Goal: Task Accomplishment & Management: Use online tool/utility

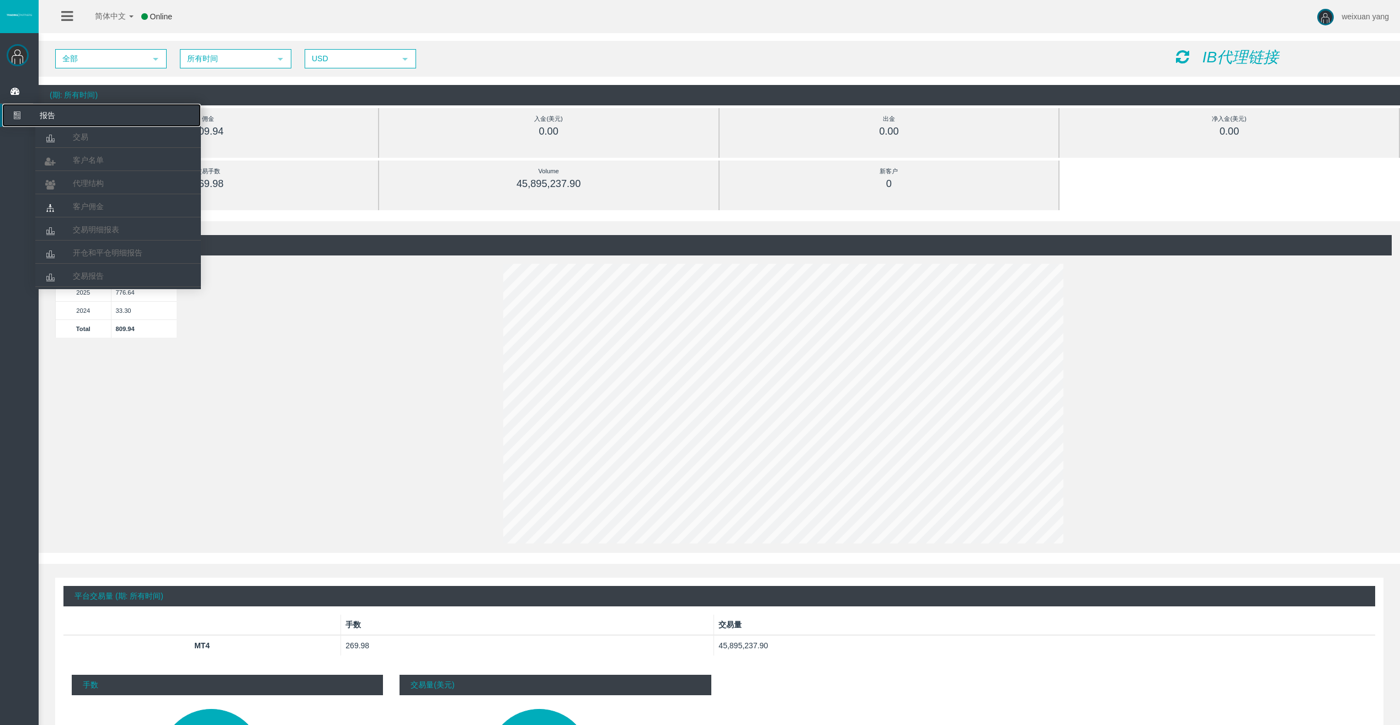
click at [23, 118] on icon at bounding box center [16, 115] width 29 height 23
click at [102, 235] on link "交易明细报表" at bounding box center [118, 230] width 166 height 20
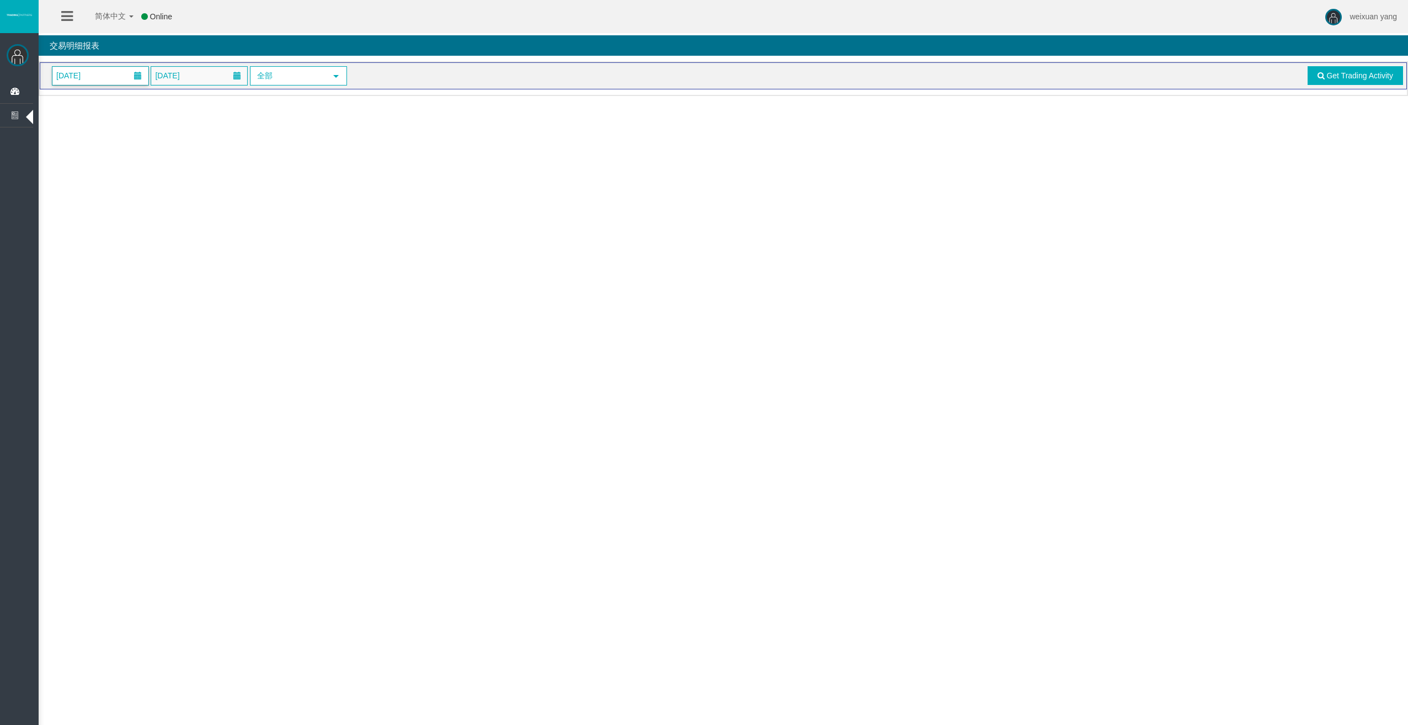
click at [120, 74] on span "01/09/2025" at bounding box center [100, 76] width 96 height 18
click at [62, 98] on span at bounding box center [66, 100] width 9 height 9
click at [145, 151] on link "1" at bounding box center [146, 146] width 20 height 20
click at [183, 80] on span "17/09/2025" at bounding box center [167, 75] width 31 height 15
click at [287, 148] on link "31" at bounding box center [285, 146] width 20 height 20
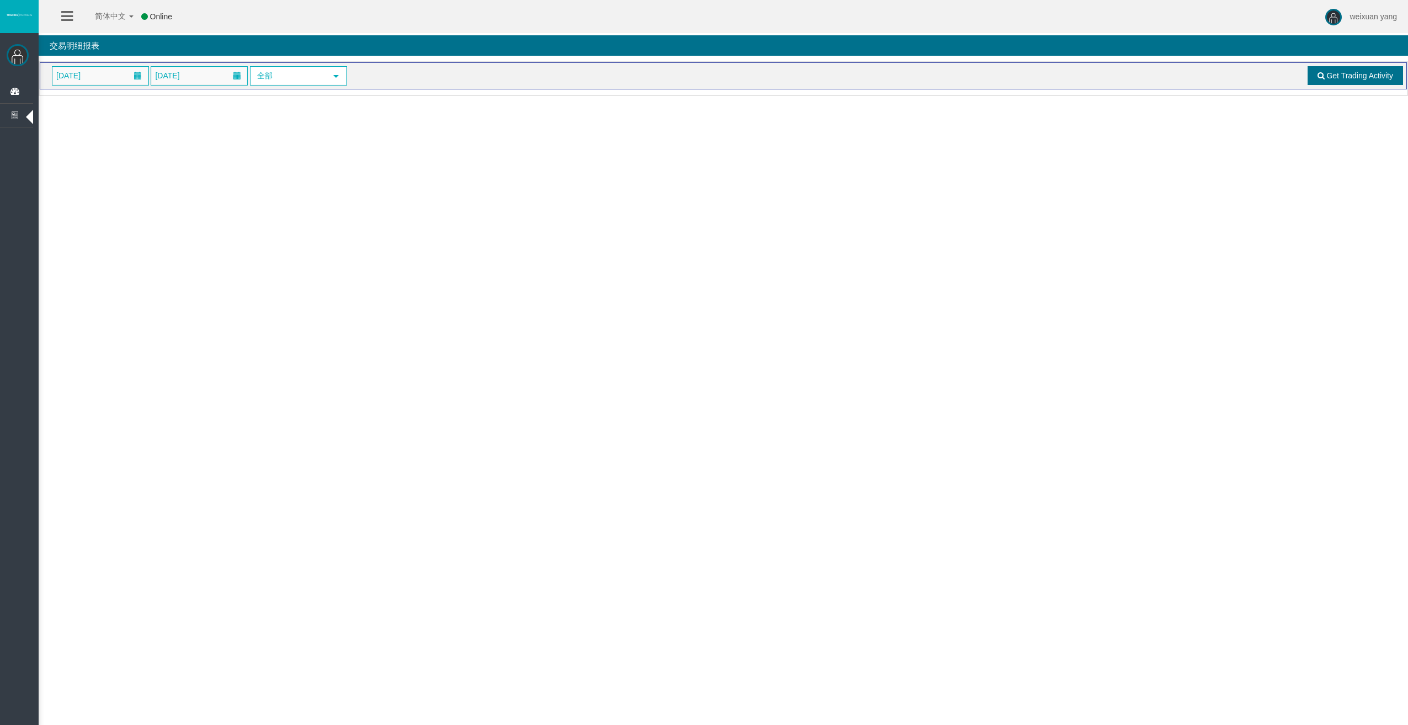
click at [1349, 71] on span "Get Trading Activity" at bounding box center [1360, 75] width 67 height 9
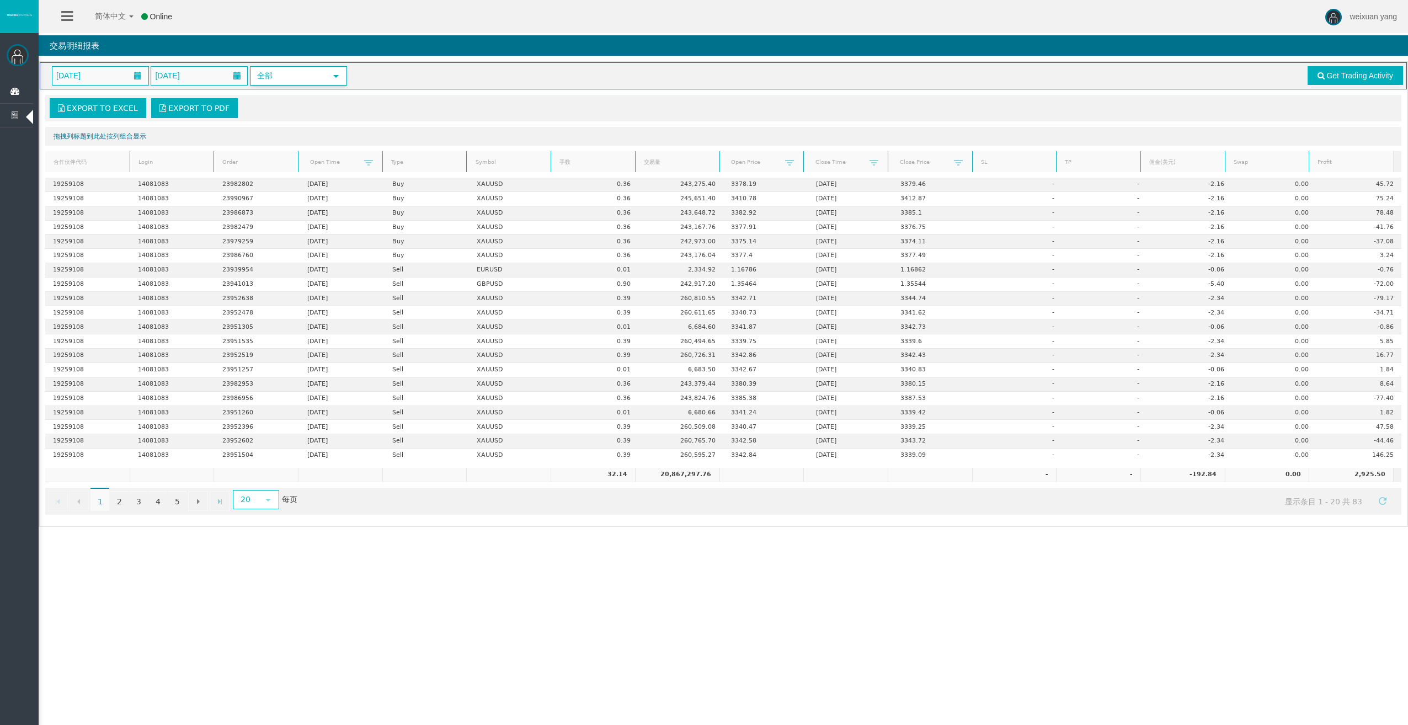
click at [339, 76] on span "select" at bounding box center [336, 76] width 9 height 9
click at [471, 72] on div "01/08/2025 31/08/2025 全部 select" at bounding box center [440, 75] width 793 height 19
click at [271, 499] on span "select" at bounding box center [268, 500] width 9 height 9
click at [248, 609] on li "500" at bounding box center [255, 607] width 44 height 18
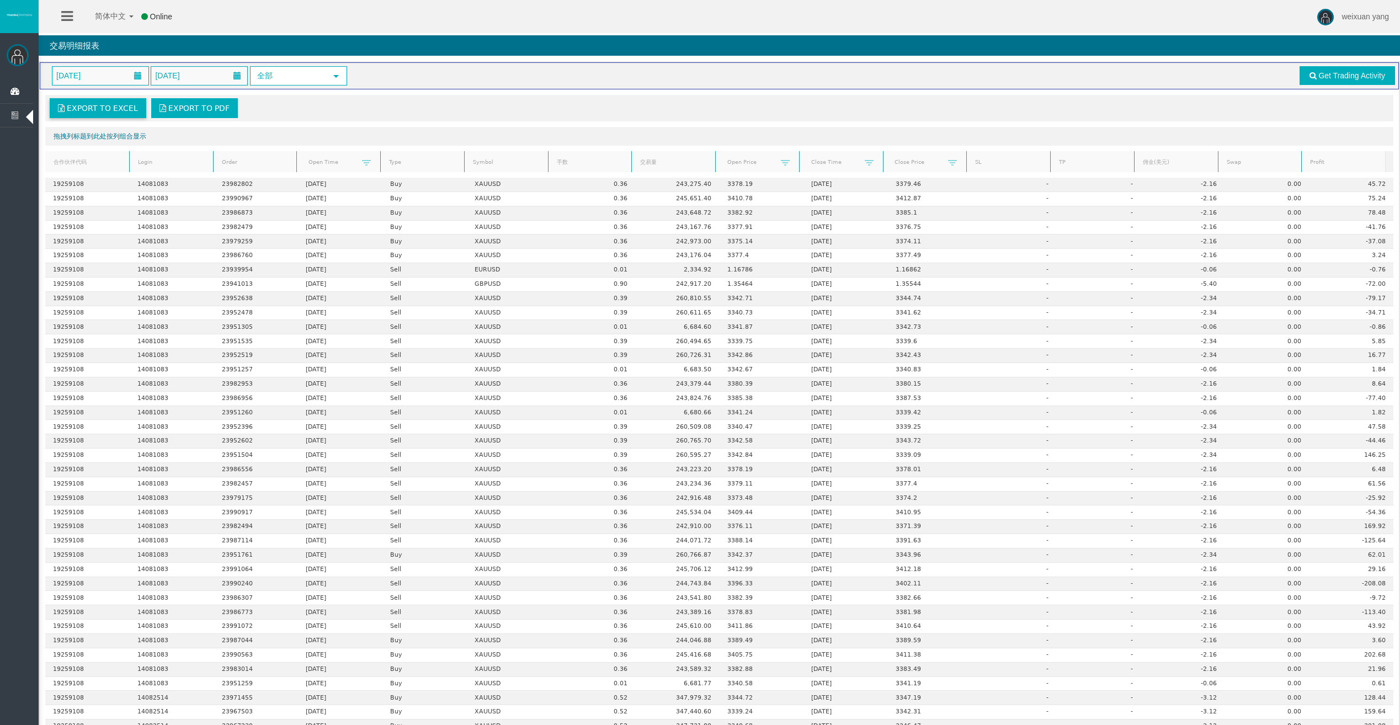
click at [106, 109] on span "Export to Excel" at bounding box center [102, 108] width 71 height 9
